Goal: Obtain resource: Download file/media

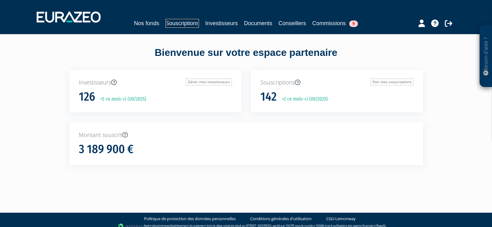
click at [169, 26] on link "Souscriptions" at bounding box center [182, 23] width 34 height 9
click at [183, 23] on link "Souscriptions" at bounding box center [182, 23] width 34 height 9
click at [183, 25] on link "Souscriptions" at bounding box center [182, 23] width 34 height 9
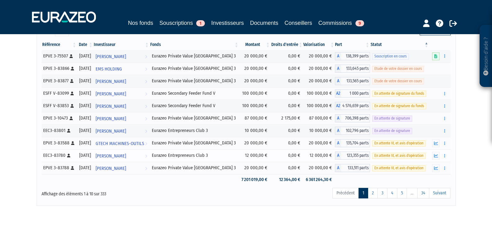
scroll to position [62, 0]
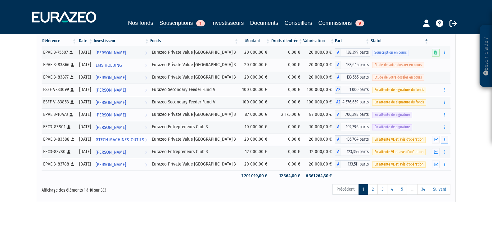
click at [444, 141] on button "button" at bounding box center [444, 140] width 7 height 8
click at [445, 140] on icon "button" at bounding box center [444, 140] width 1 height 4
click at [443, 152] on link "Documents" at bounding box center [430, 151] width 31 height 10
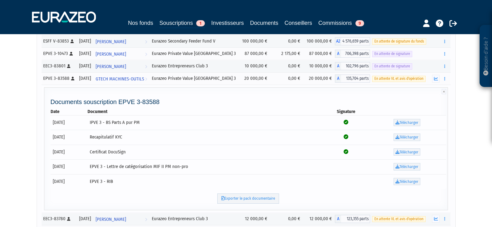
scroll to position [124, 0]
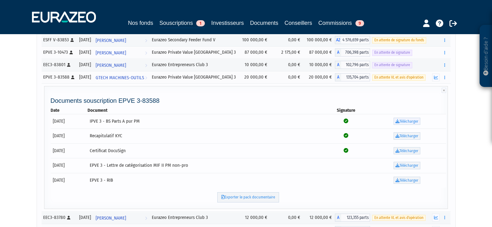
click at [408, 124] on link "Télécharger" at bounding box center [407, 121] width 27 height 7
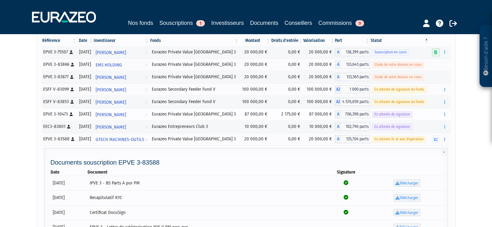
scroll to position [62, 0]
click at [443, 102] on button "button" at bounding box center [444, 102] width 7 height 8
click at [445, 104] on icon "button" at bounding box center [444, 102] width 1 height 4
click at [445, 88] on icon "button" at bounding box center [444, 90] width 1 height 4
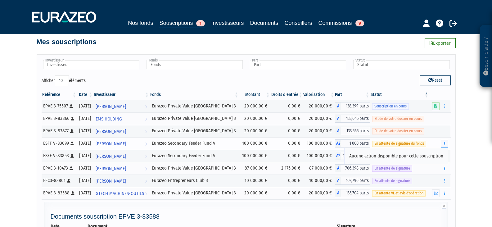
scroll to position [0, 0]
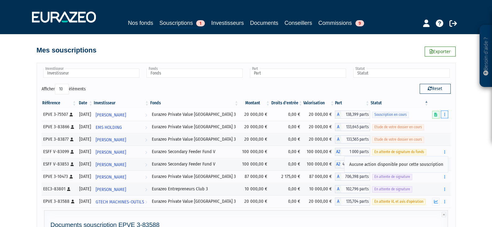
click at [448, 113] on button "button" at bounding box center [444, 115] width 7 height 8
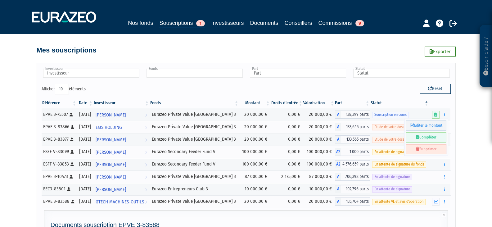
click at [163, 76] on input "text" at bounding box center [195, 73] width 96 height 9
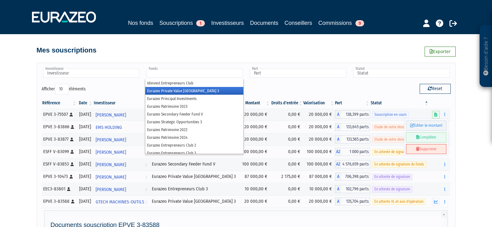
click at [175, 93] on li "Eurazeo Private Value Europe 3" at bounding box center [194, 91] width 98 height 8
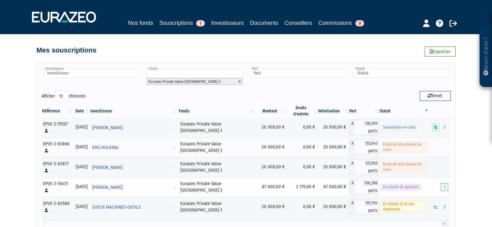
click at [443, 183] on button "button" at bounding box center [444, 187] width 7 height 8
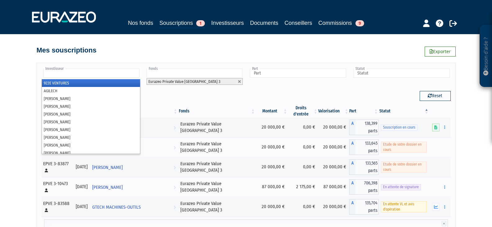
click at [78, 74] on input "text" at bounding box center [91, 73] width 96 height 9
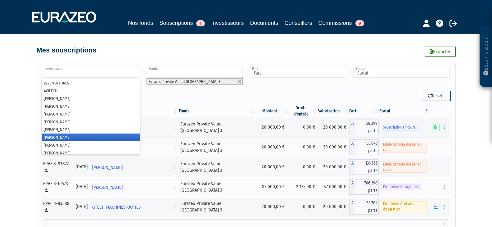
click at [71, 141] on li "Alexandru Mocanu" at bounding box center [91, 138] width 98 height 8
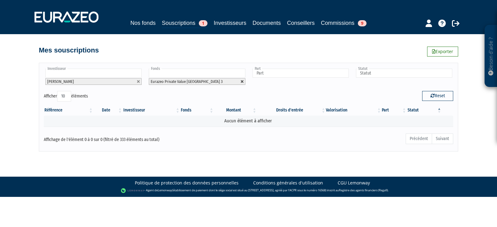
click at [243, 81] on link at bounding box center [242, 82] width 4 height 4
type input "Fonds"
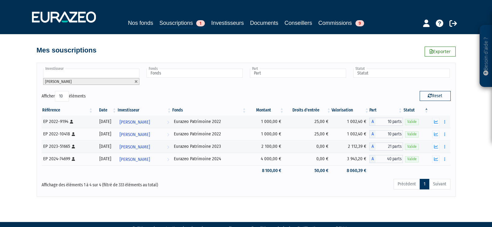
click at [66, 73] on input "text" at bounding box center [91, 73] width 96 height 9
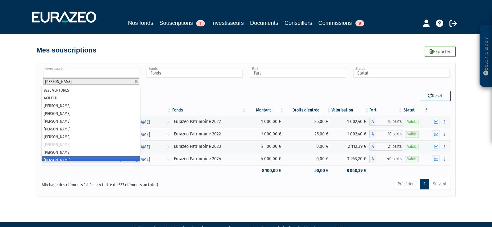
scroll to position [3, 0]
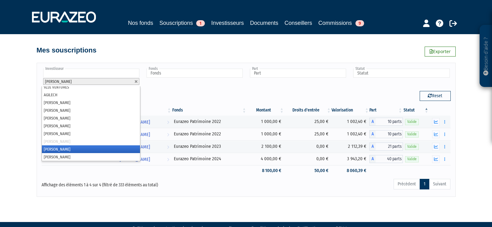
click at [74, 151] on li "Alice Fribourg" at bounding box center [91, 149] width 98 height 8
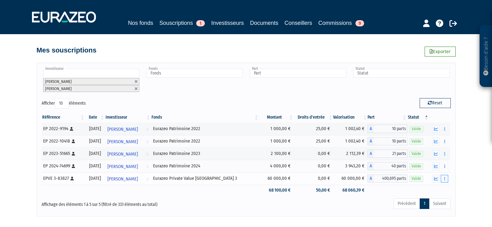
click at [443, 178] on button "button" at bounding box center [444, 179] width 7 height 8
click at [438, 188] on link "Documents" at bounding box center [430, 190] width 31 height 10
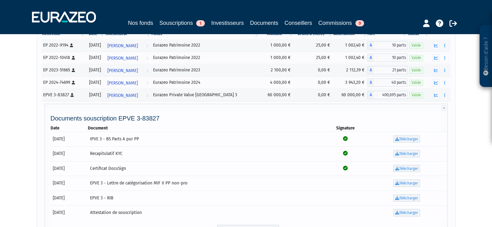
scroll to position [93, 0]
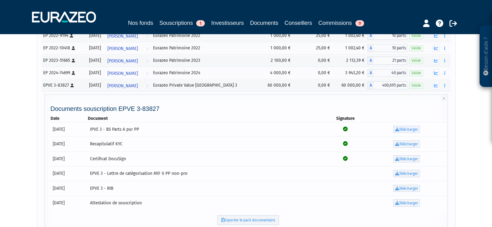
click at [410, 129] on link "Télécharger" at bounding box center [406, 129] width 27 height 7
click at [399, 190] on icon at bounding box center [397, 188] width 4 height 4
click at [401, 130] on link "Télécharger" at bounding box center [406, 129] width 27 height 7
